Goal: Task Accomplishment & Management: Manage account settings

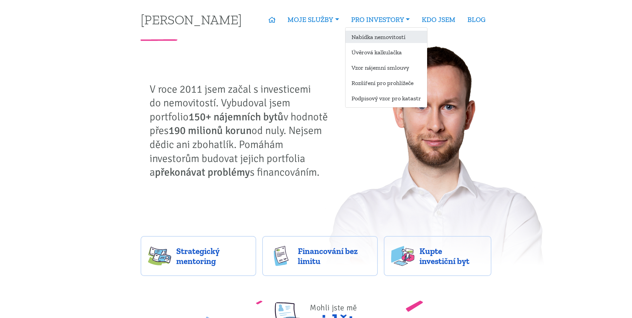
click at [370, 36] on link "Nabídka nemovitostí" at bounding box center [386, 37] width 82 height 12
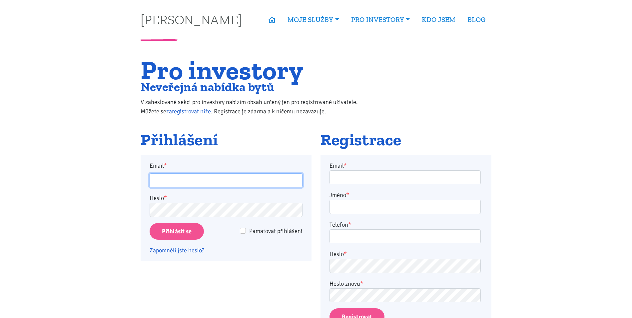
type input "Levenzys@seznam.cz"
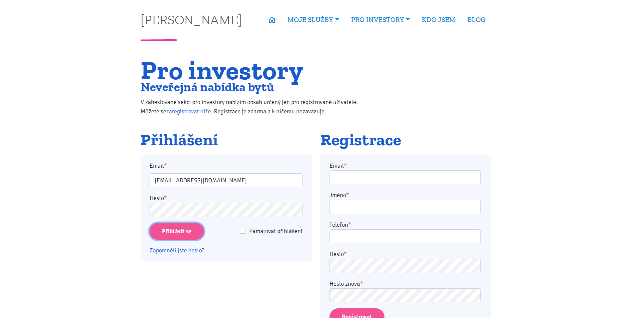
drag, startPoint x: 182, startPoint y: 230, endPoint x: 202, endPoint y: 231, distance: 20.0
click at [183, 230] on input "Přihlásit se" at bounding box center [177, 231] width 54 height 17
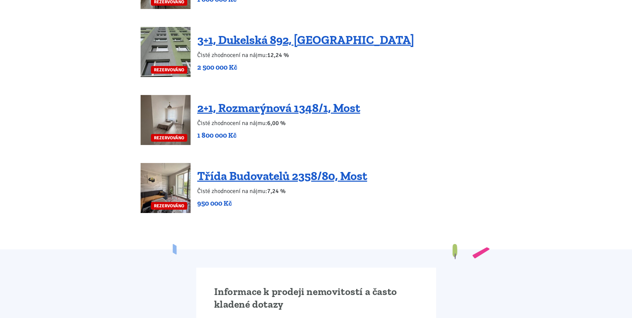
scroll to position [1699, 0]
